Goal: Task Accomplishment & Management: Use online tool/utility

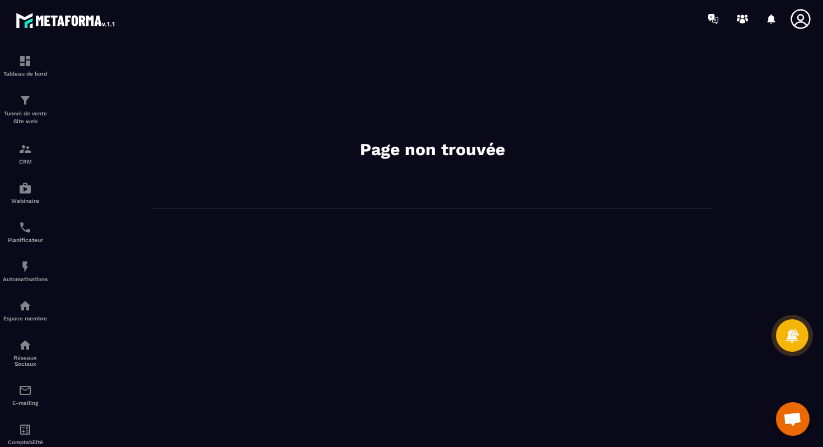
scroll to position [352, 0]
click at [27, 64] on img at bounding box center [24, 60] width 13 height 13
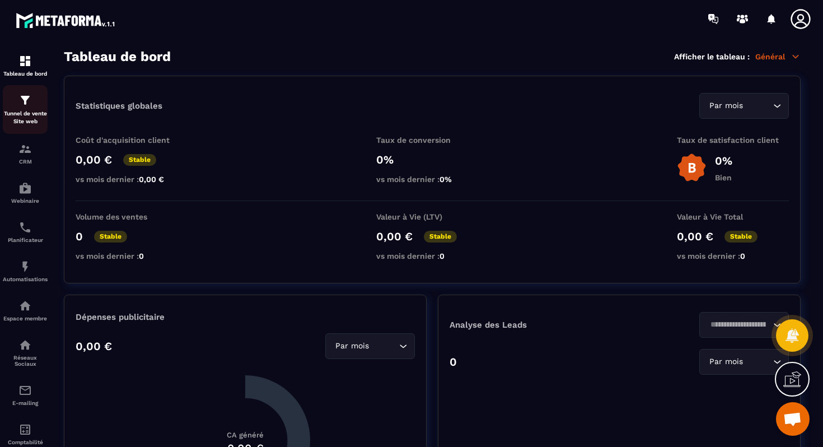
click at [22, 108] on div "Tunnel de vente Site web" at bounding box center [25, 110] width 45 height 32
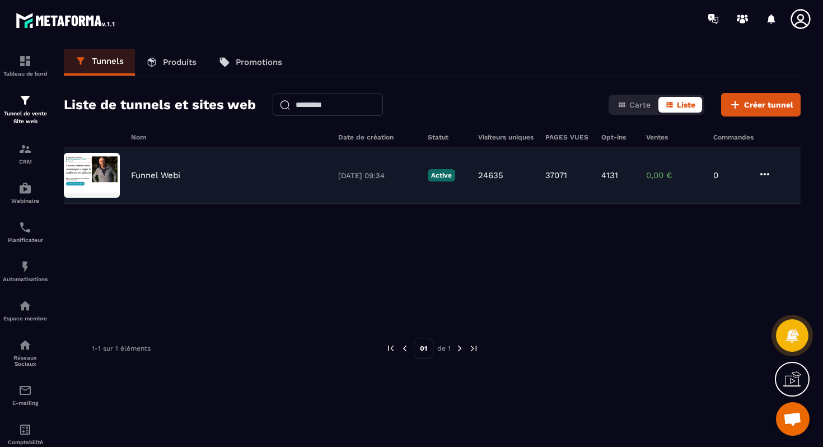
click at [180, 180] on p "Funnel Webi" at bounding box center [155, 175] width 49 height 10
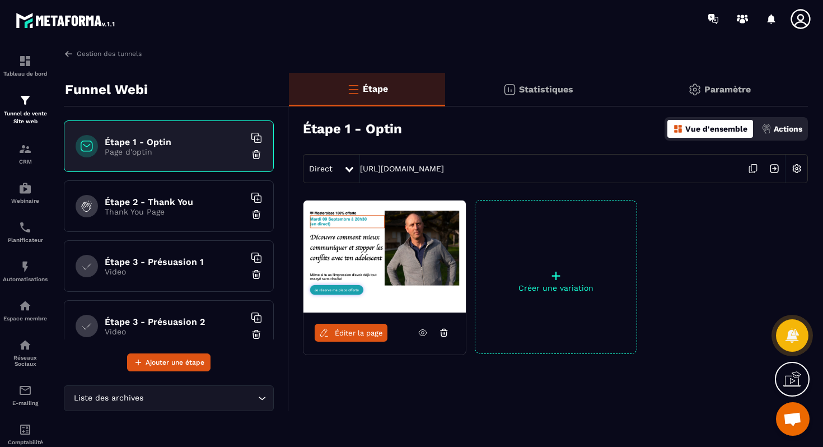
click at [358, 334] on span "Éditer la page" at bounding box center [359, 333] width 48 height 8
